Goal: Use online tool/utility: Utilize a website feature to perform a specific function

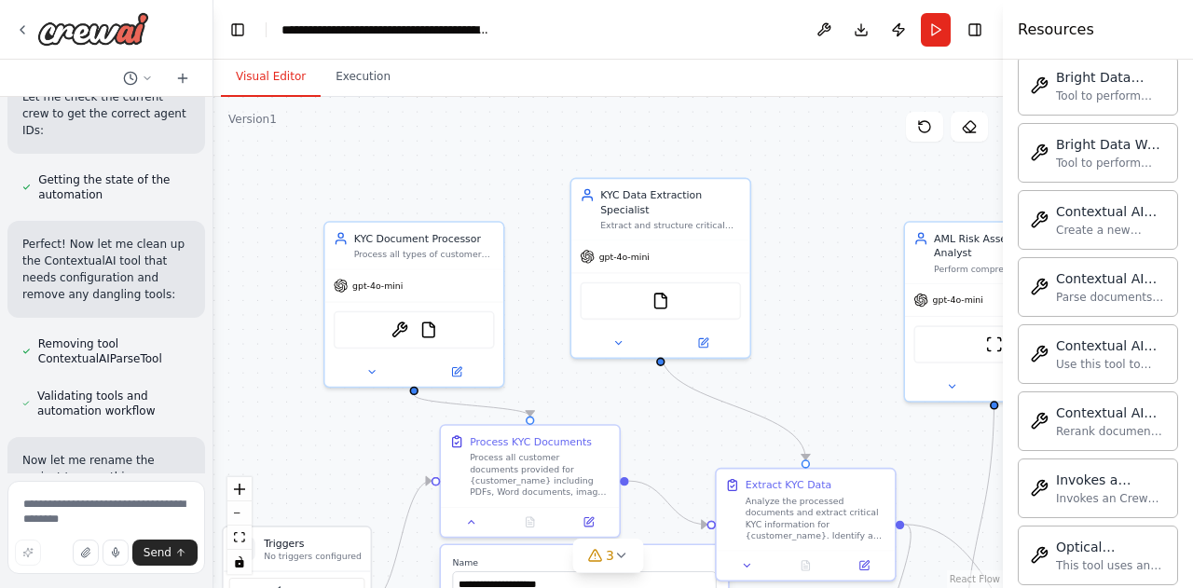
drag, startPoint x: 745, startPoint y: 290, endPoint x: 950, endPoint y: 437, distance: 252.4
click at [950, 437] on div ".deletable-edge-delete-btn { width: 20px; height: 20px; border: 0px solid #ffff…" at bounding box center [607, 342] width 789 height 491
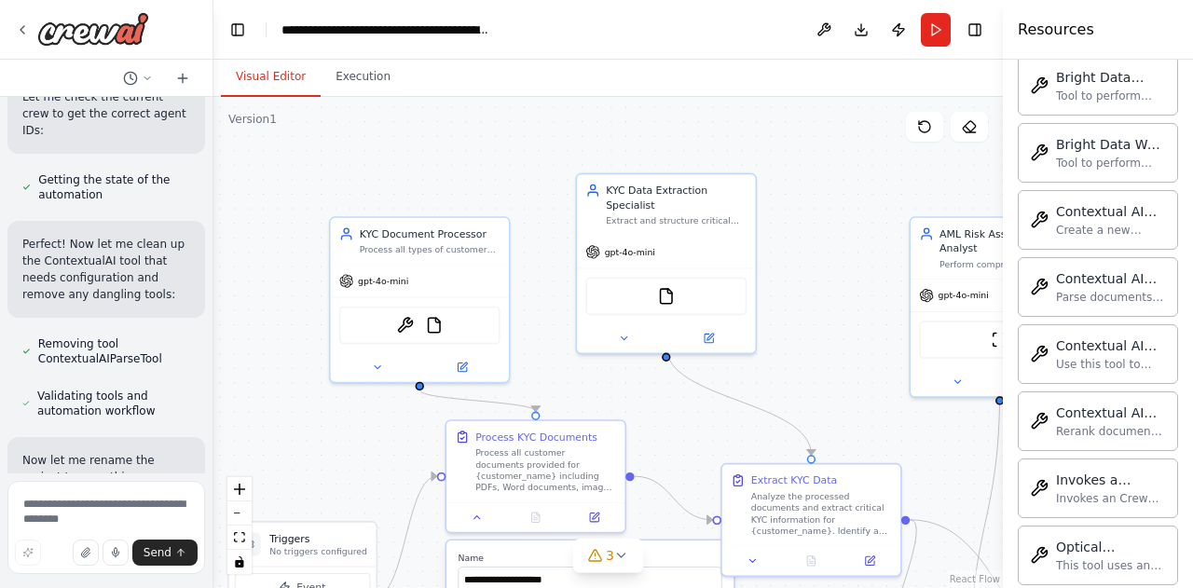
drag, startPoint x: 852, startPoint y: 389, endPoint x: 865, endPoint y: 355, distance: 36.0
click at [865, 355] on div ".deletable-edge-delete-btn { width: 20px; height: 20px; border: 0px solid #ffff…" at bounding box center [607, 342] width 789 height 491
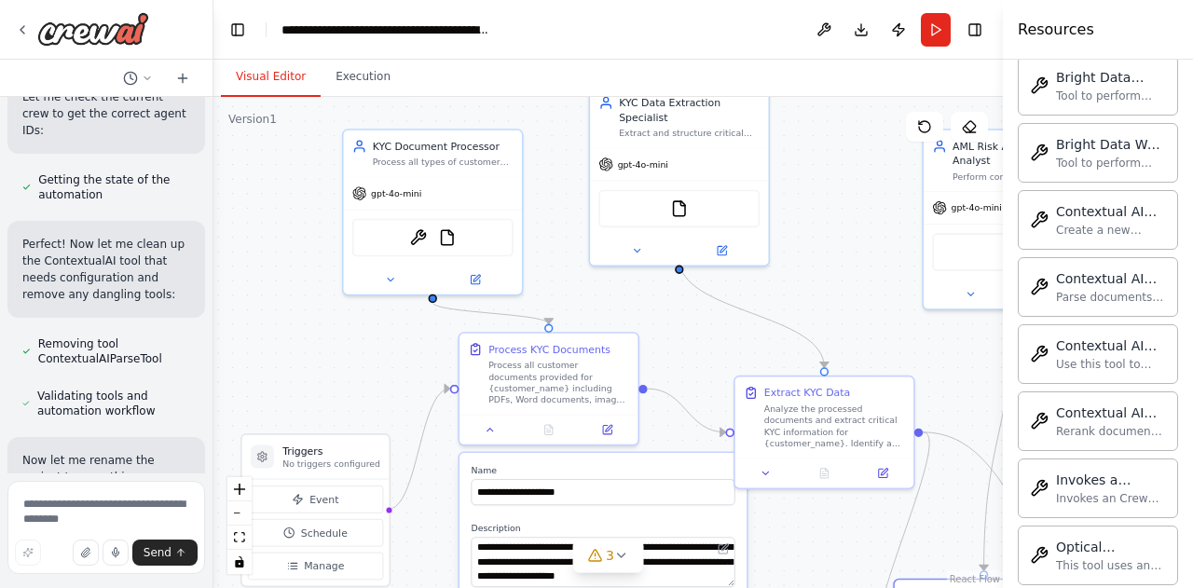
drag, startPoint x: 839, startPoint y: 351, endPoint x: 841, endPoint y: 292, distance: 59.7
click at [841, 292] on div ".deletable-edge-delete-btn { width: 20px; height: 20px; border: 0px solid #ffff…" at bounding box center [607, 342] width 789 height 491
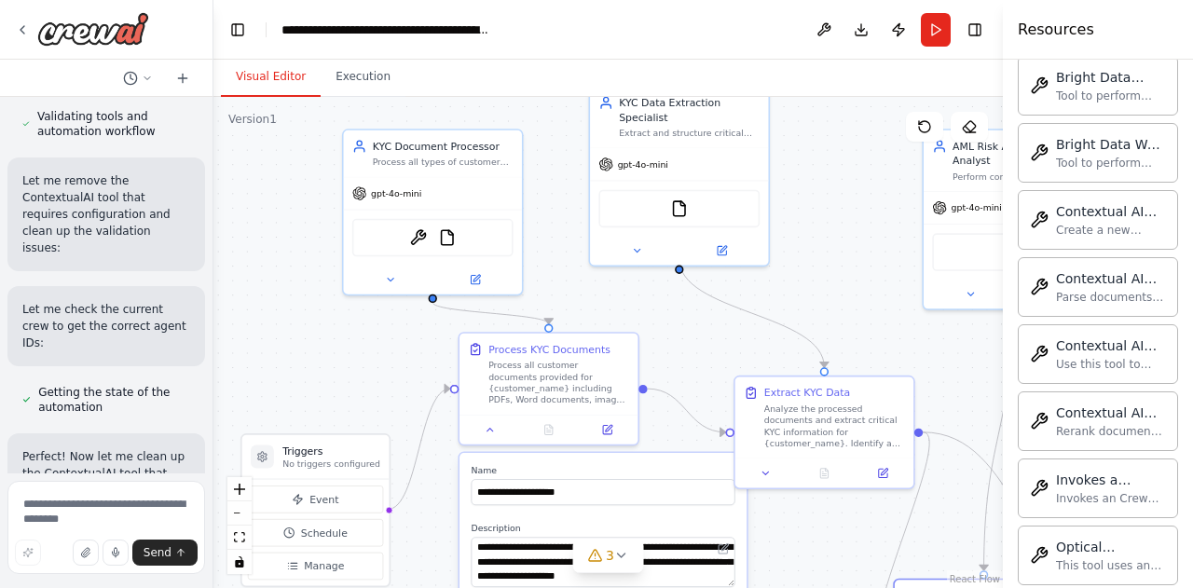
scroll to position [9062, 0]
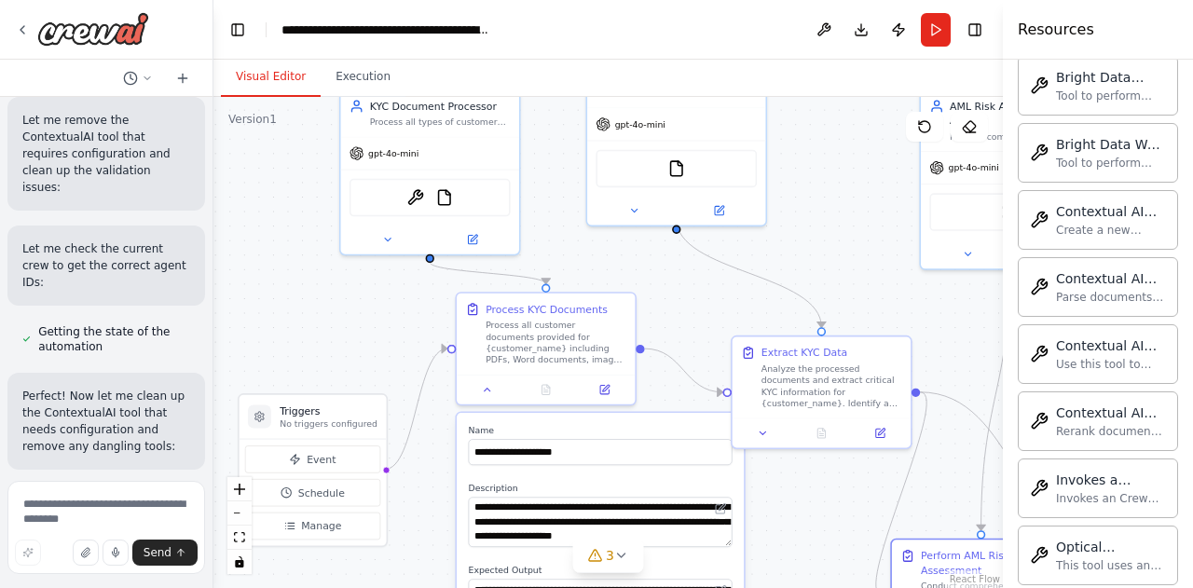
drag, startPoint x: 329, startPoint y: 372, endPoint x: 325, endPoint y: 332, distance: 40.2
click at [325, 332] on div ".deletable-edge-delete-btn { width: 20px; height: 20px; border: 0px solid #ffff…" at bounding box center [607, 342] width 789 height 491
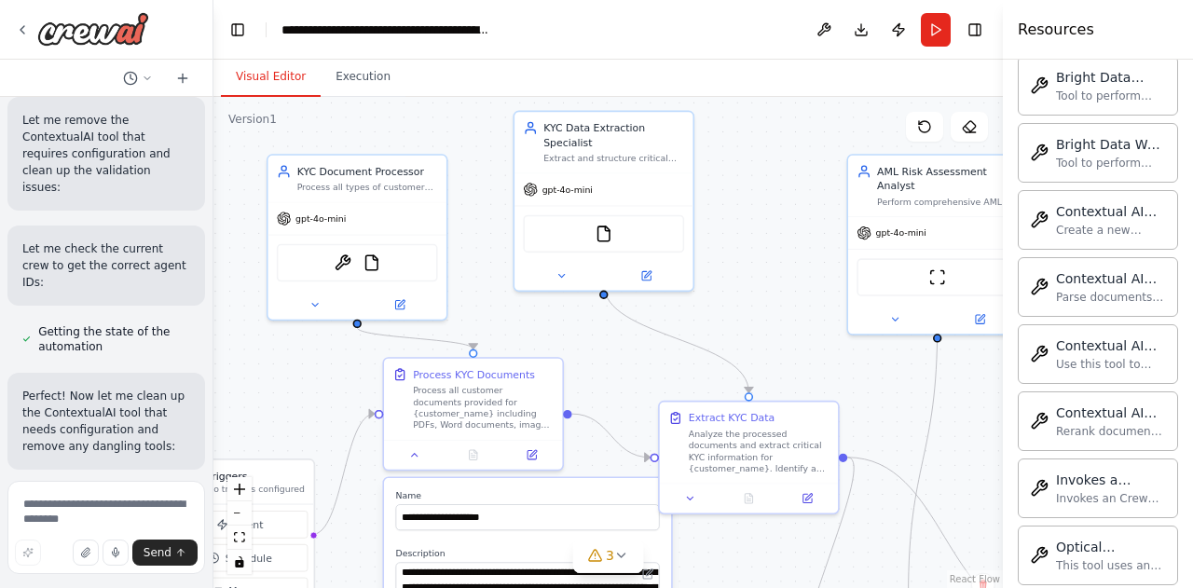
drag, startPoint x: 325, startPoint y: 332, endPoint x: 253, endPoint y: 397, distance: 97.0
click at [253, 397] on div ".deletable-edge-delete-btn { width: 20px; height: 20px; border: 0px solid #ffff…" at bounding box center [607, 342] width 789 height 491
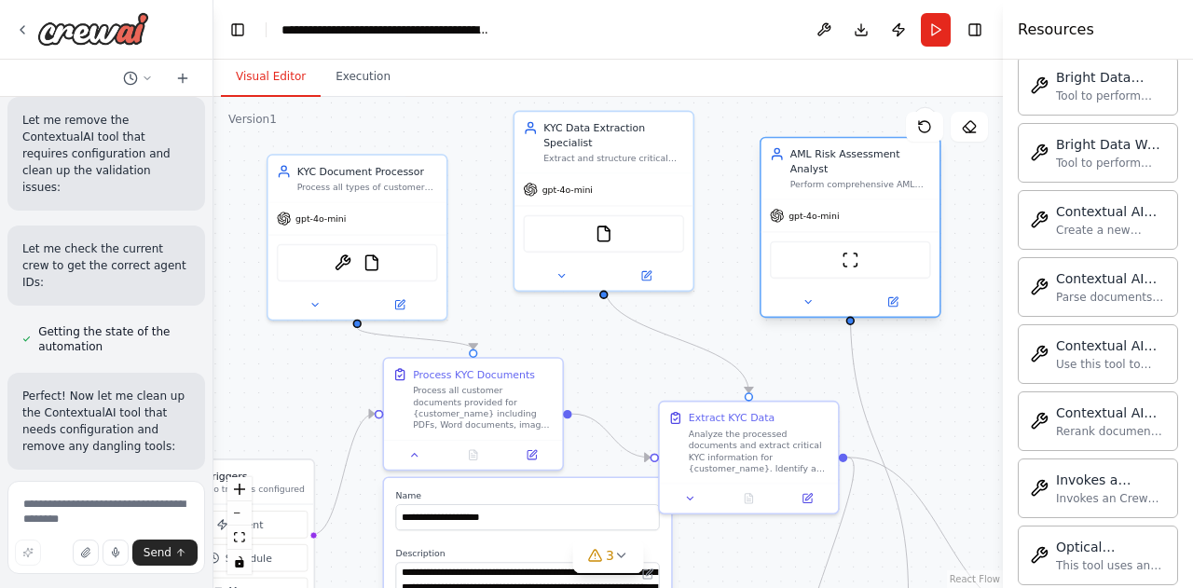
drag, startPoint x: 924, startPoint y: 227, endPoint x: 831, endPoint y: 213, distance: 94.2
click at [831, 213] on div "gpt-4o-mini" at bounding box center [850, 215] width 178 height 32
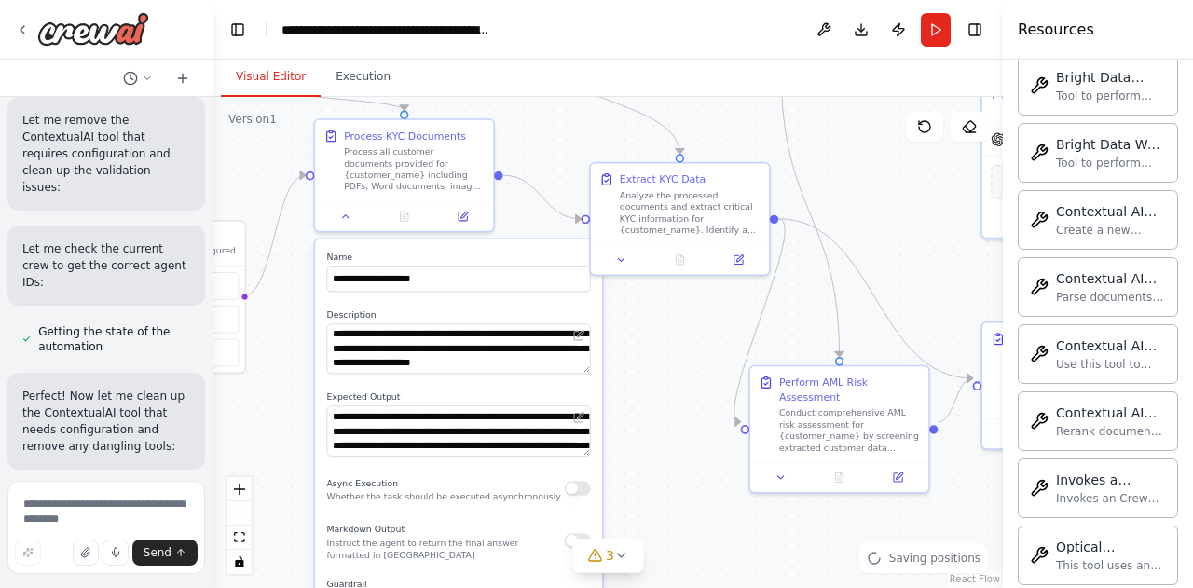
drag, startPoint x: 945, startPoint y: 405, endPoint x: 876, endPoint y: 167, distance: 248.3
click at [876, 167] on div ".deletable-edge-delete-btn { width: 20px; height: 20px; border: 0px solid #ffff…" at bounding box center [607, 342] width 789 height 491
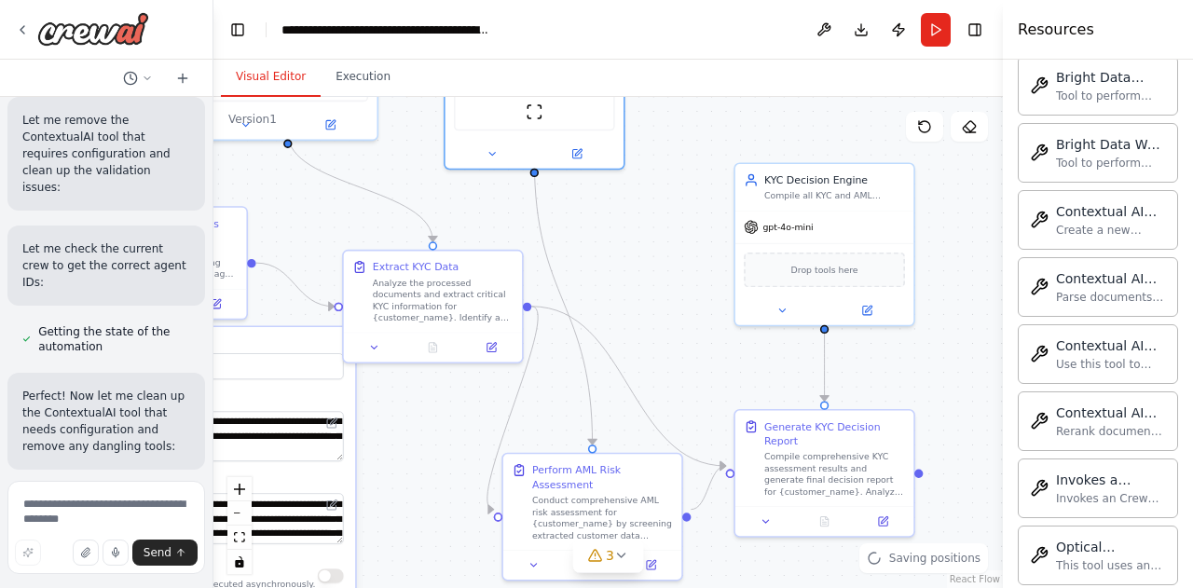
drag, startPoint x: 915, startPoint y: 323, endPoint x: 686, endPoint y: 408, distance: 244.4
click at [686, 408] on div ".deletable-edge-delete-btn { width: 20px; height: 20px; border: 0px solid #ffff…" at bounding box center [607, 342] width 789 height 491
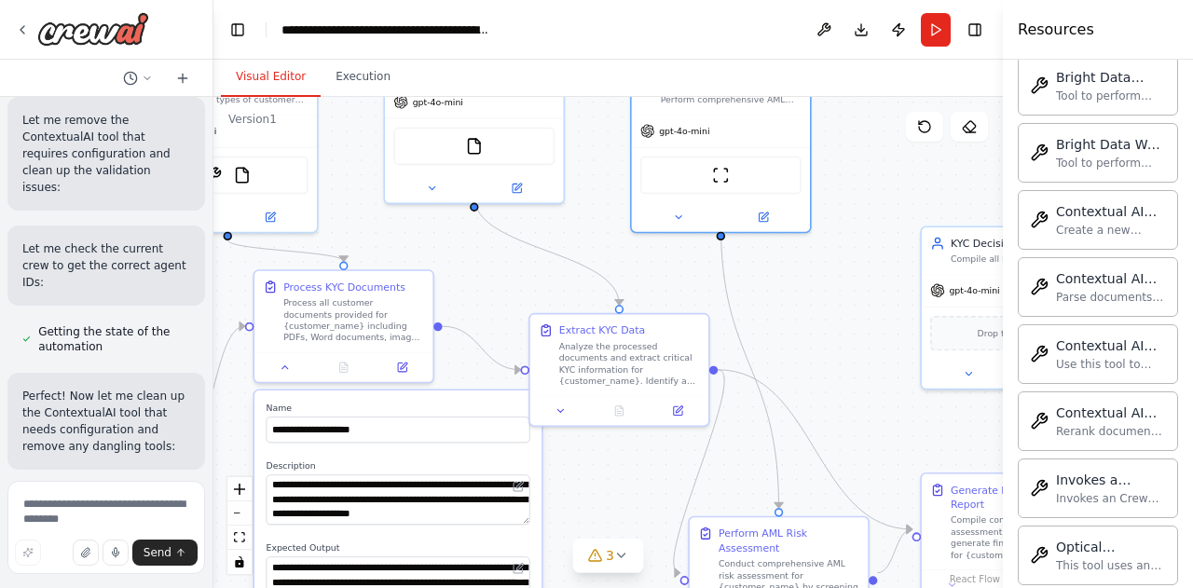
drag, startPoint x: 687, startPoint y: 277, endPoint x: 872, endPoint y: 340, distance: 195.9
click at [872, 340] on div ".deletable-edge-delete-btn { width: 20px; height: 20px; border: 0px solid #ffff…" at bounding box center [607, 342] width 789 height 491
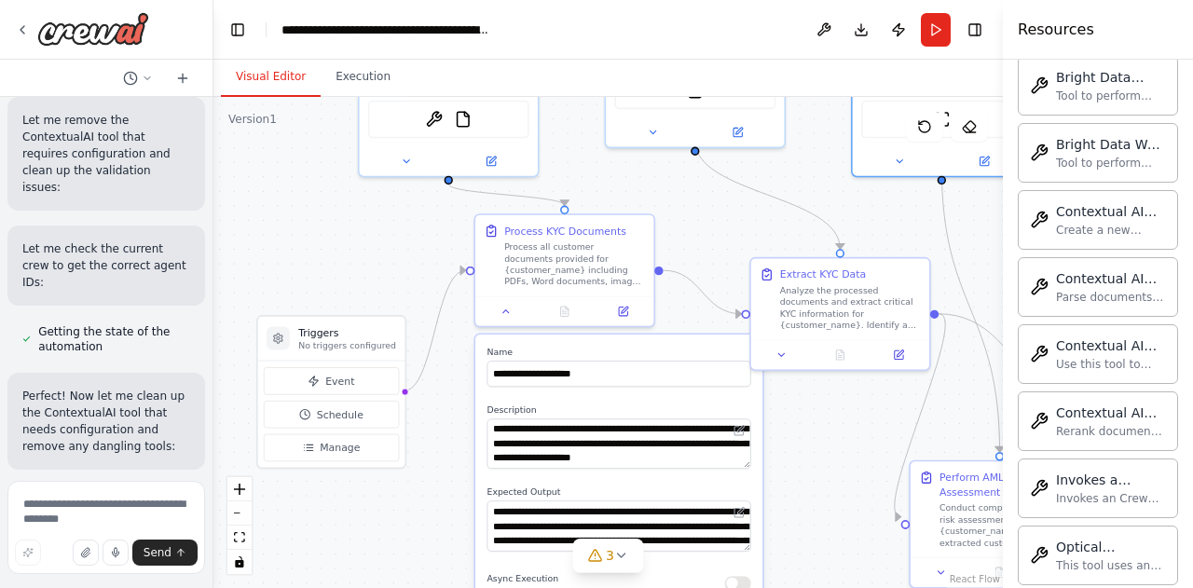
drag, startPoint x: 442, startPoint y: 274, endPoint x: 657, endPoint y: 205, distance: 226.0
click at [657, 205] on div ".deletable-edge-delete-btn { width: 20px; height: 20px; border: 0px solid #ffff…" at bounding box center [607, 342] width 789 height 491
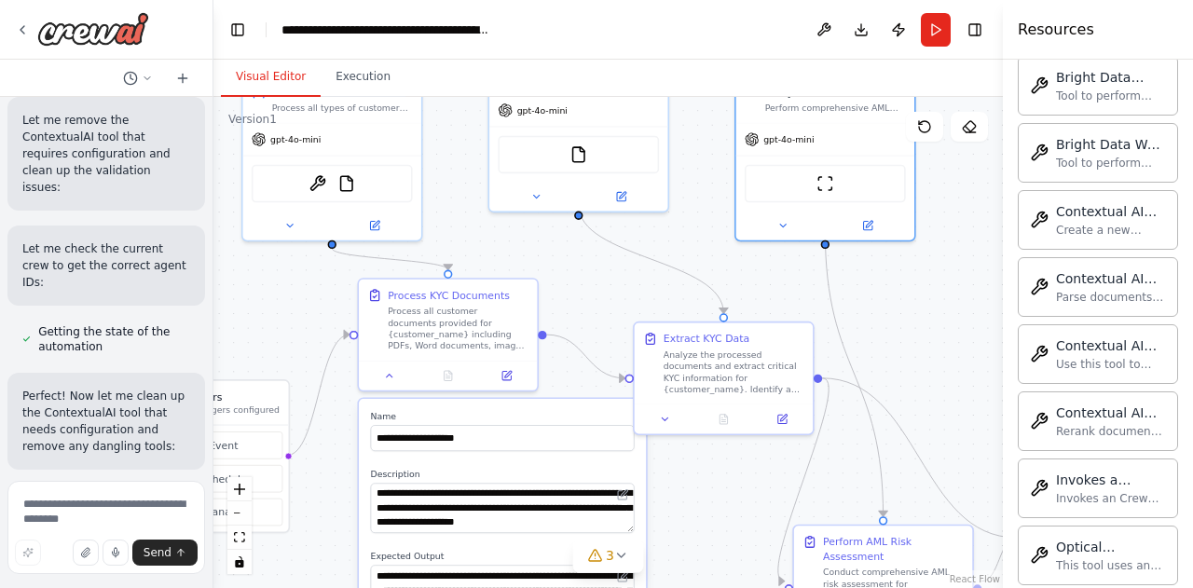
drag, startPoint x: 434, startPoint y: 251, endPoint x: 317, endPoint y: 316, distance: 134.3
click at [317, 316] on div ".deletable-edge-delete-btn { width: 20px; height: 20px; border: 0px solid #ffff…" at bounding box center [607, 342] width 789 height 491
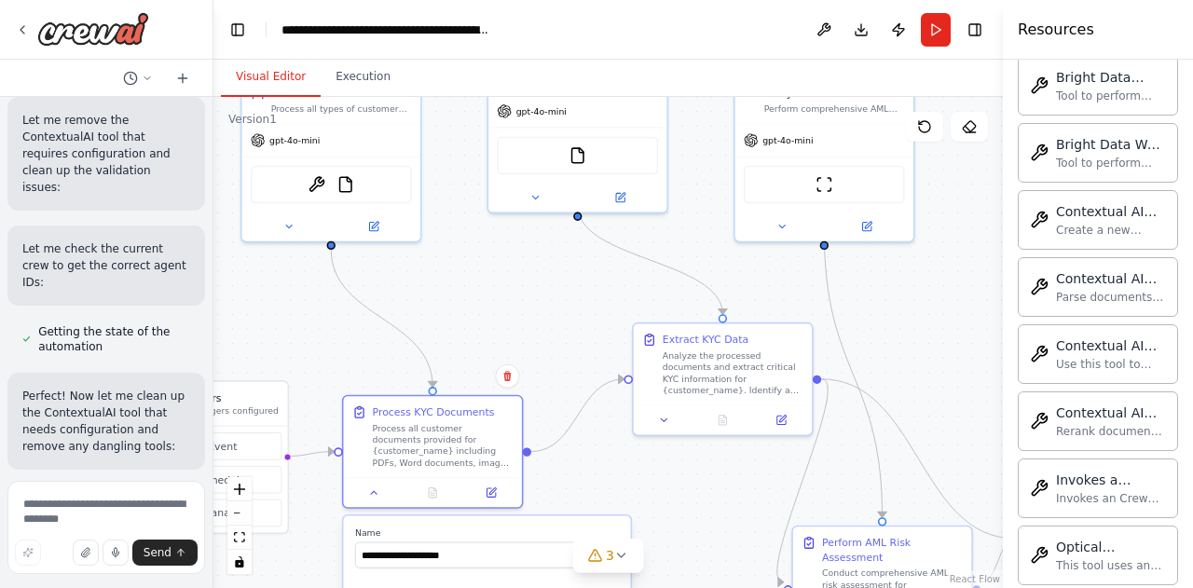
drag, startPoint x: 498, startPoint y: 307, endPoint x: 490, endPoint y: 364, distance: 58.2
click at [484, 396] on div "Process KYC Documents Process all customer documents provided for {customer_nam…" at bounding box center [432, 436] width 178 height 81
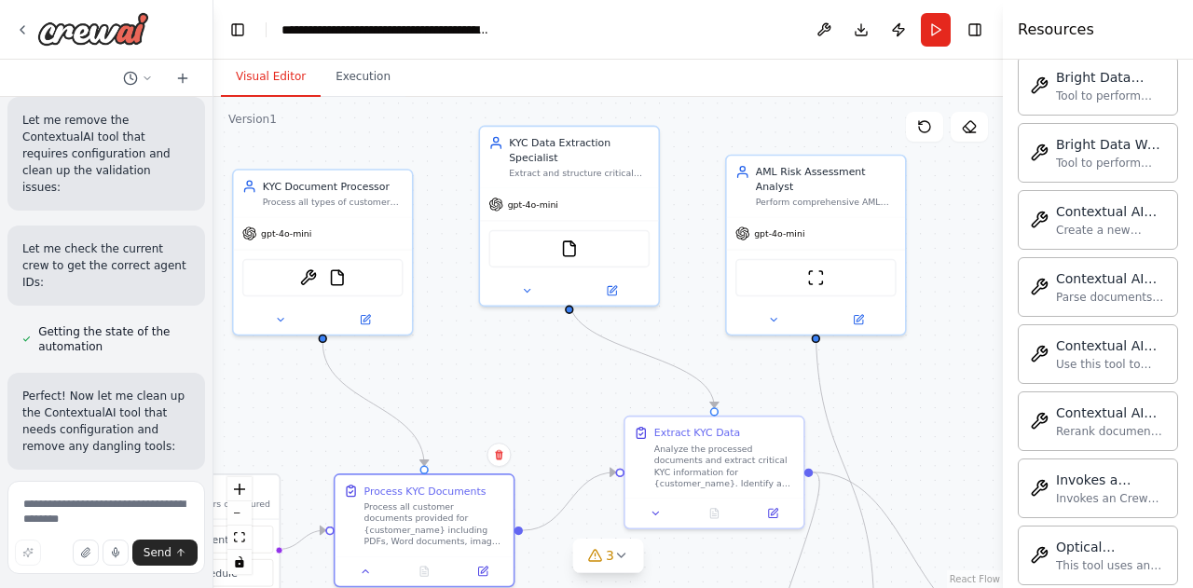
drag, startPoint x: 524, startPoint y: 280, endPoint x: 514, endPoint y: 374, distance: 93.6
click at [514, 374] on div ".deletable-edge-delete-btn { width: 20px; height: 20px; border: 0px solid #ffff…" at bounding box center [607, 342] width 789 height 491
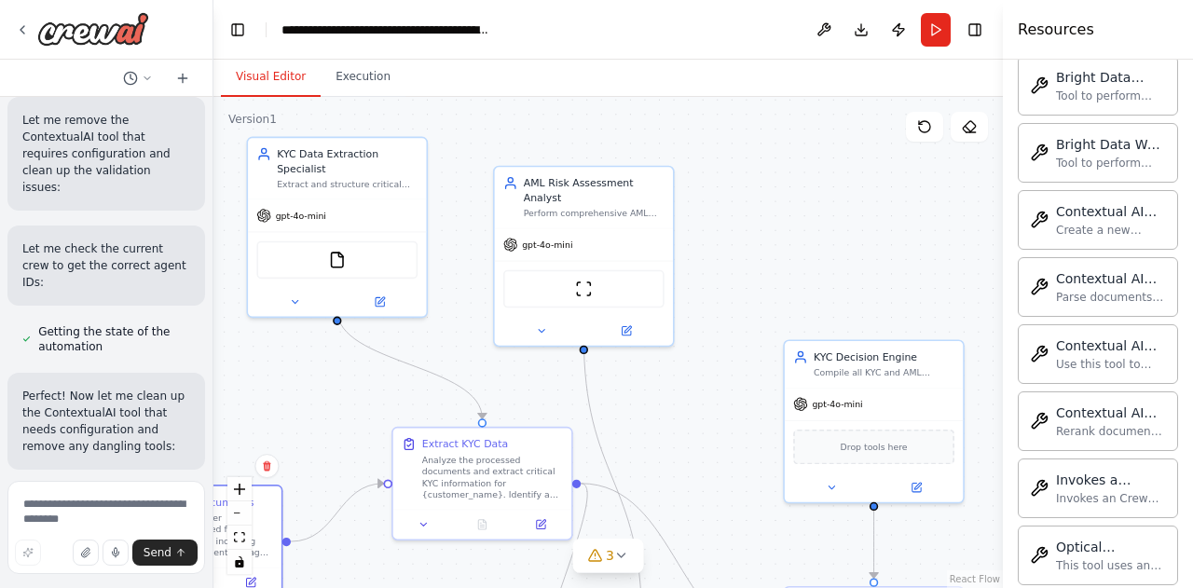
drag, startPoint x: 525, startPoint y: 329, endPoint x: 294, endPoint y: 340, distance: 231.3
click at [294, 340] on div ".deletable-edge-delete-btn { width: 20px; height: 20px; border: 0px solid #ffff…" at bounding box center [607, 342] width 789 height 491
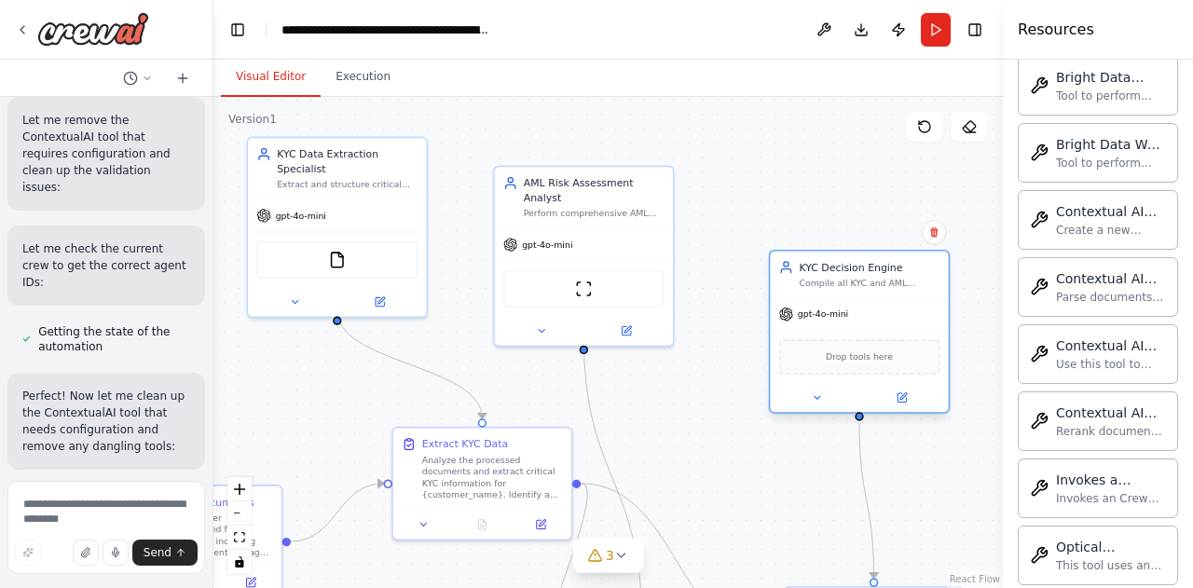
drag, startPoint x: 890, startPoint y: 381, endPoint x: 870, endPoint y: 299, distance: 84.3
click at [870, 299] on div "KYC Decision Engine Compile all KYC and AML assessment results to make final ri…" at bounding box center [860, 332] width 182 height 164
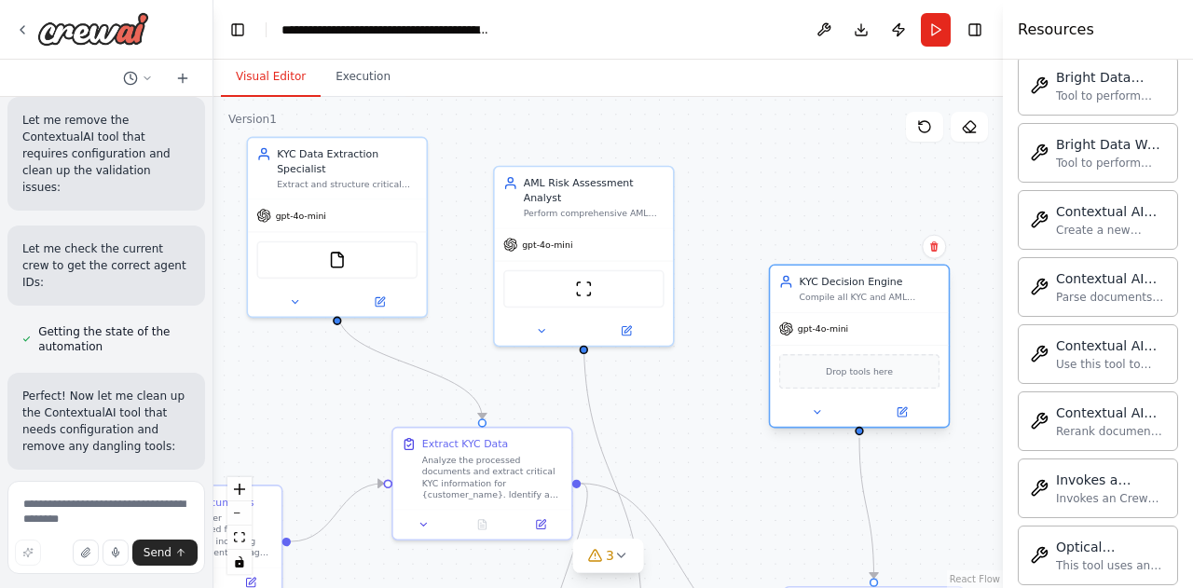
drag, startPoint x: 870, startPoint y: 298, endPoint x: 867, endPoint y: 308, distance: 10.6
click at [867, 308] on div "KYC Decision Engine Compile all KYC and AML assessment results to make final ri…" at bounding box center [860, 347] width 182 height 164
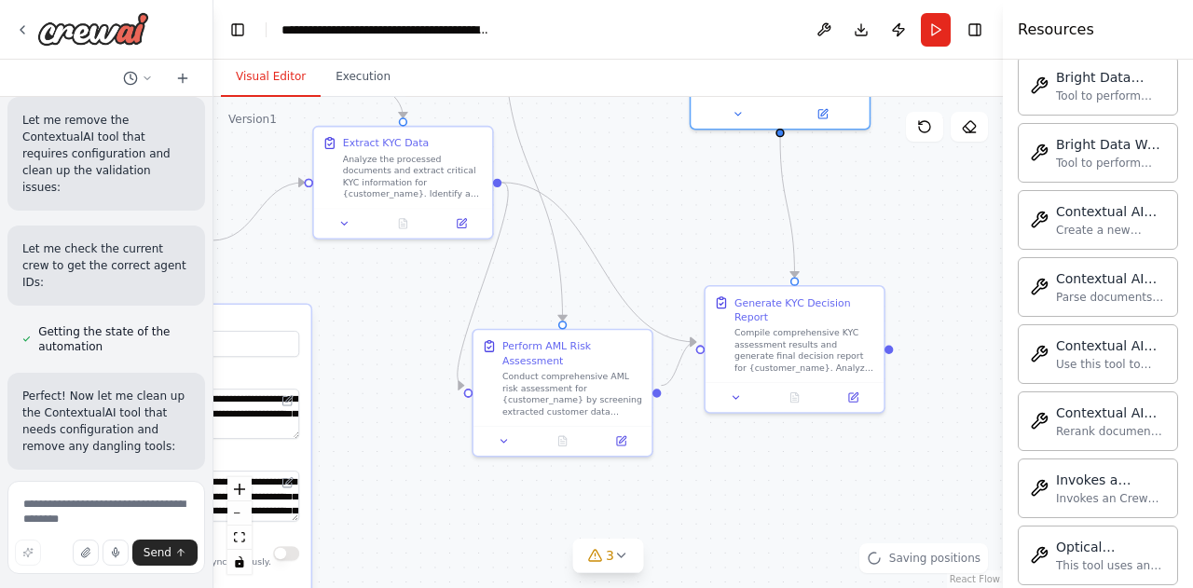
drag, startPoint x: 783, startPoint y: 499, endPoint x: 695, endPoint y: 157, distance: 353.9
click at [696, 157] on div ".deletable-edge-delete-btn { width: 20px; height: 20px; border: 0px solid #ffff…" at bounding box center [607, 342] width 789 height 491
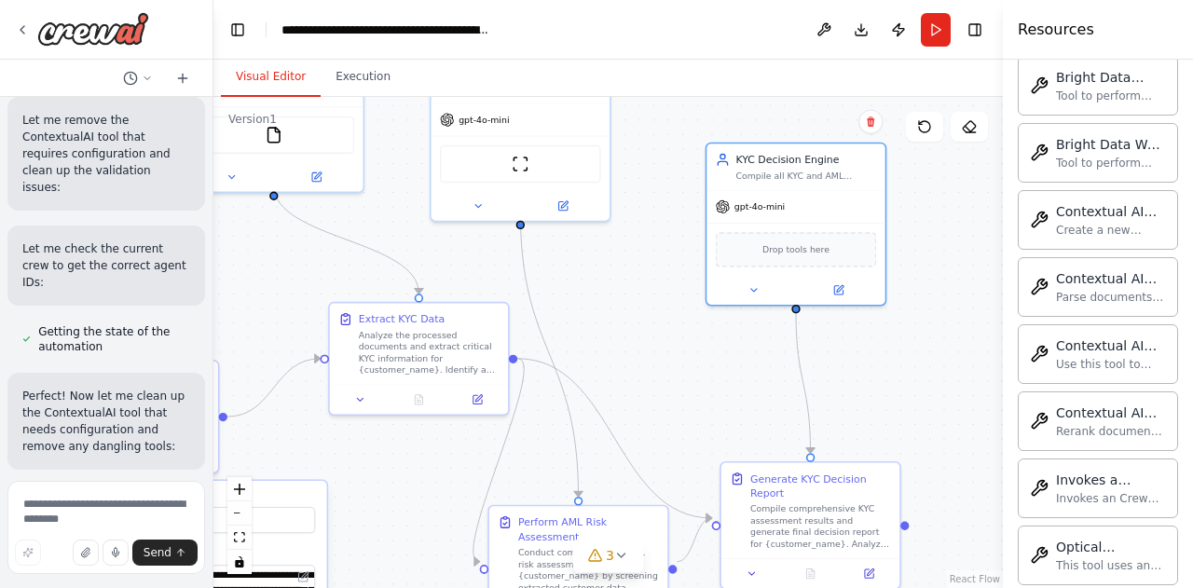
drag, startPoint x: 663, startPoint y: 212, endPoint x: 676, endPoint y: 417, distance: 205.4
click at [676, 417] on div ".deletable-edge-delete-btn { width: 20px; height: 20px; border: 0px solid #ffff…" at bounding box center [607, 342] width 789 height 491
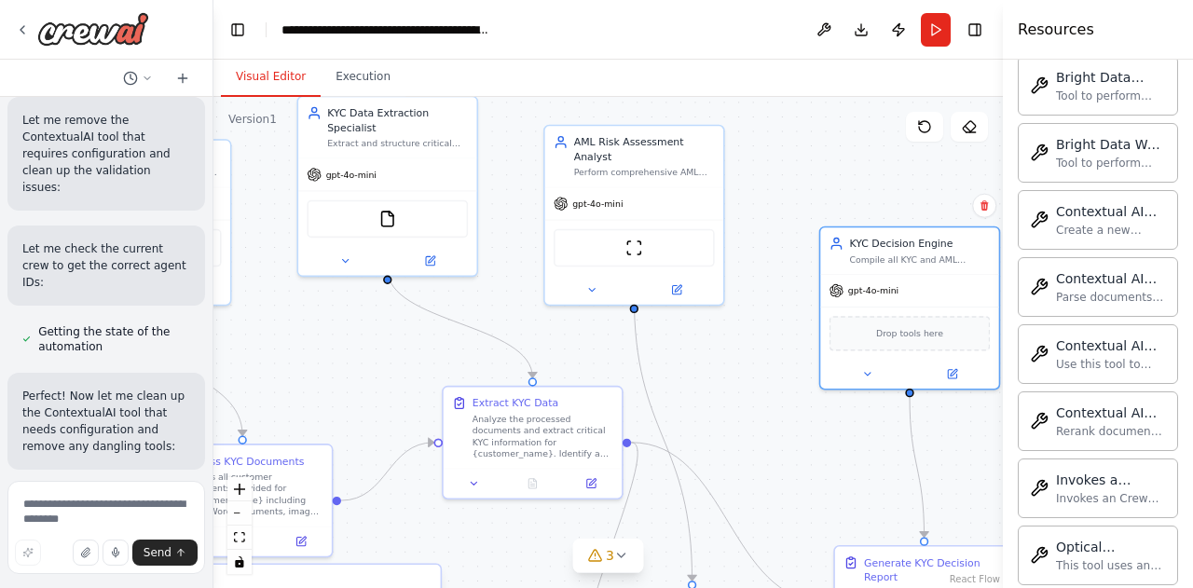
drag, startPoint x: 664, startPoint y: 320, endPoint x: 778, endPoint y: 402, distance: 140.7
click at [778, 402] on div ".deletable-edge-delete-btn { width: 20px; height: 20px; border: 0px solid #ffff…" at bounding box center [607, 342] width 789 height 491
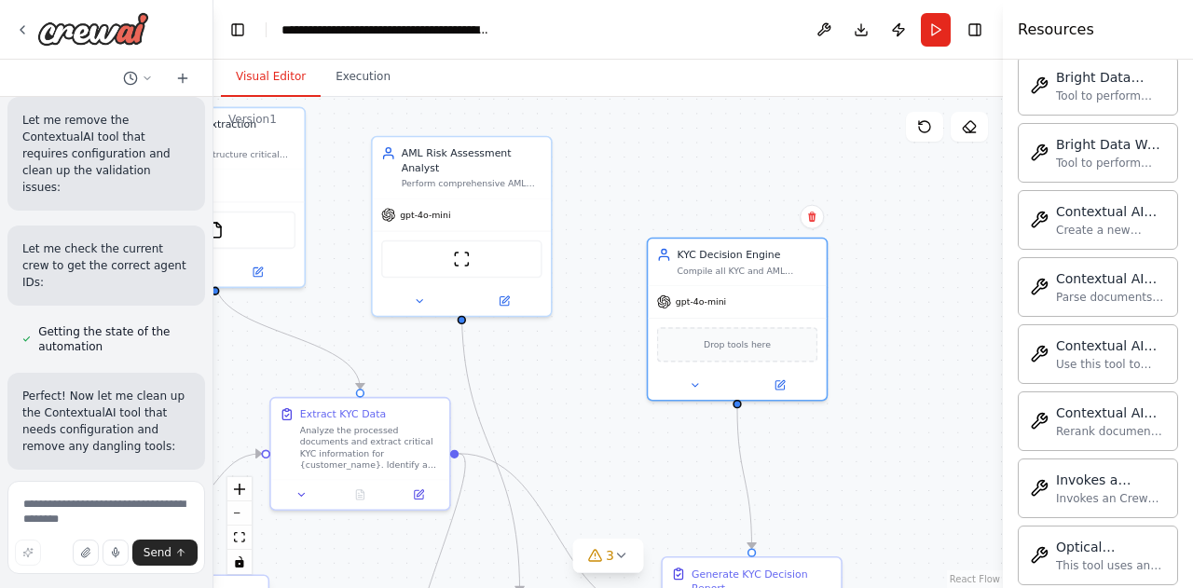
drag, startPoint x: 775, startPoint y: 402, endPoint x: 593, endPoint y: 405, distance: 182.6
click at [593, 407] on div ".deletable-edge-delete-btn { width: 20px; height: 20px; border: 0px solid #ffff…" at bounding box center [607, 342] width 789 height 491
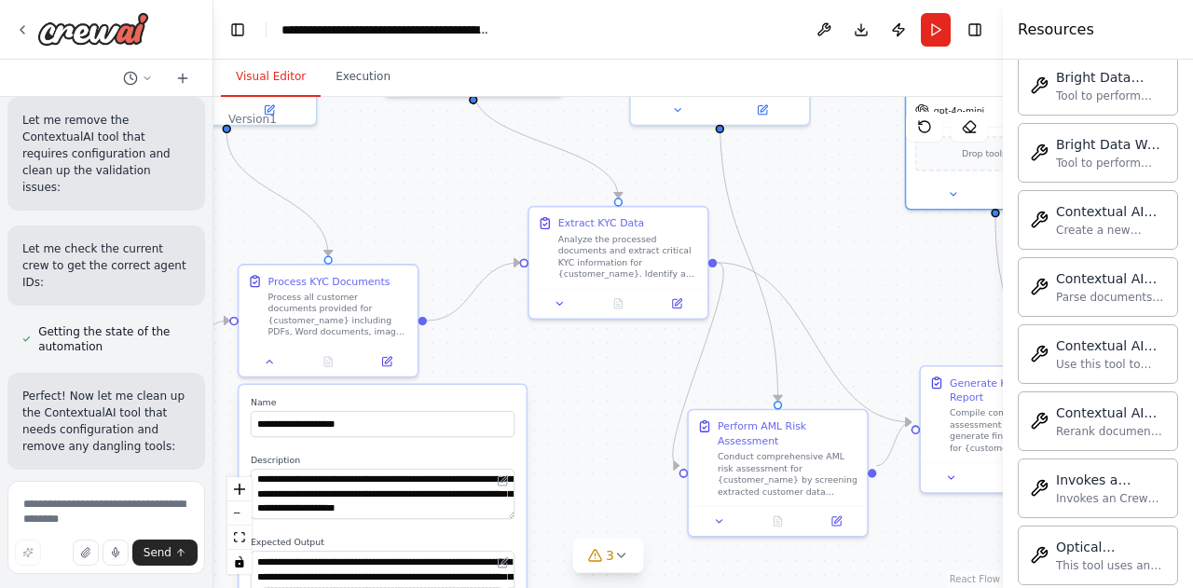
drag, startPoint x: 507, startPoint y: 377, endPoint x: 768, endPoint y: 185, distance: 323.9
click at [771, 185] on div ".deletable-edge-delete-btn { width: 20px; height: 20px; border: 0px solid #ffff…" at bounding box center [607, 342] width 789 height 491
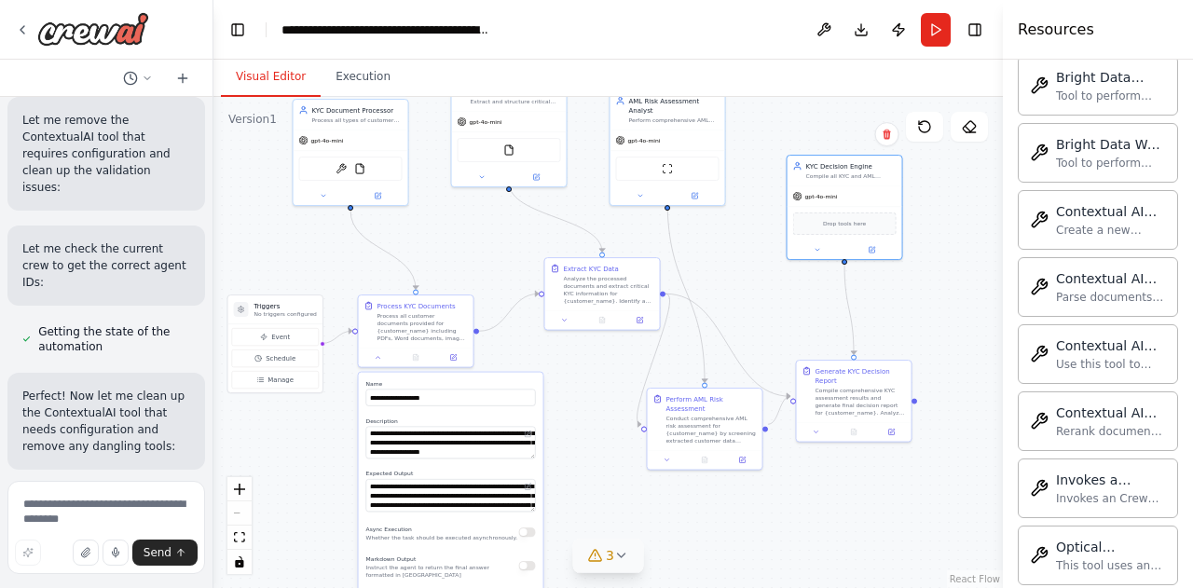
click at [625, 566] on button "3" at bounding box center [608, 556] width 72 height 34
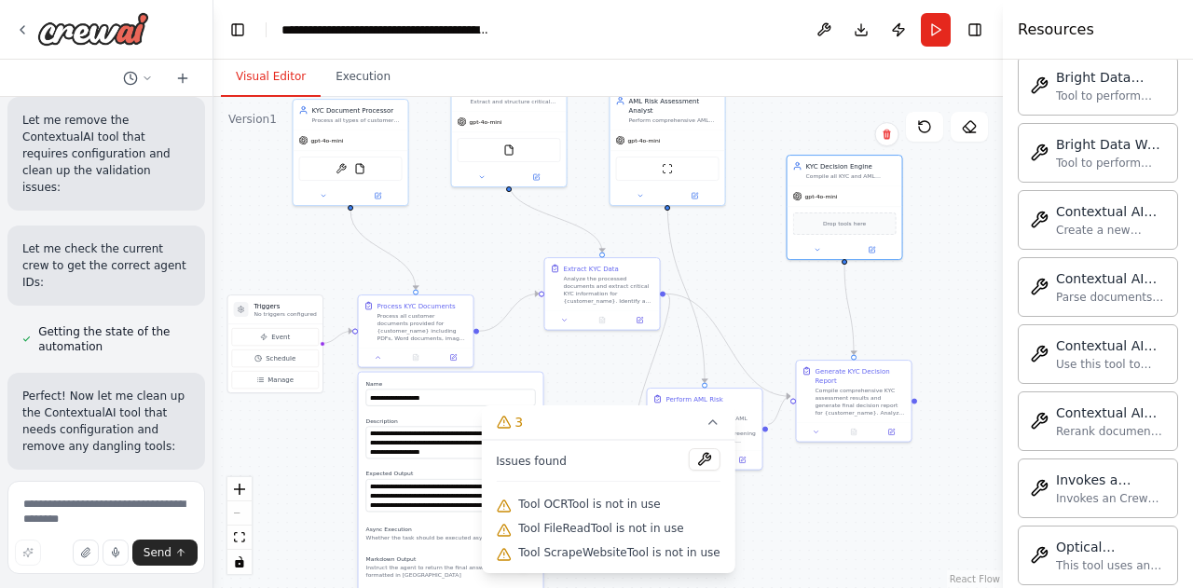
click at [791, 535] on div ".deletable-edge-delete-btn { width: 20px; height: 20px; border: 0px solid #ffff…" at bounding box center [607, 342] width 789 height 491
click at [811, 478] on div ".deletable-edge-delete-btn { width: 20px; height: 20px; border: 0px solid #ffff…" at bounding box center [607, 342] width 789 height 491
